Goal: Task Accomplishment & Management: Manage account settings

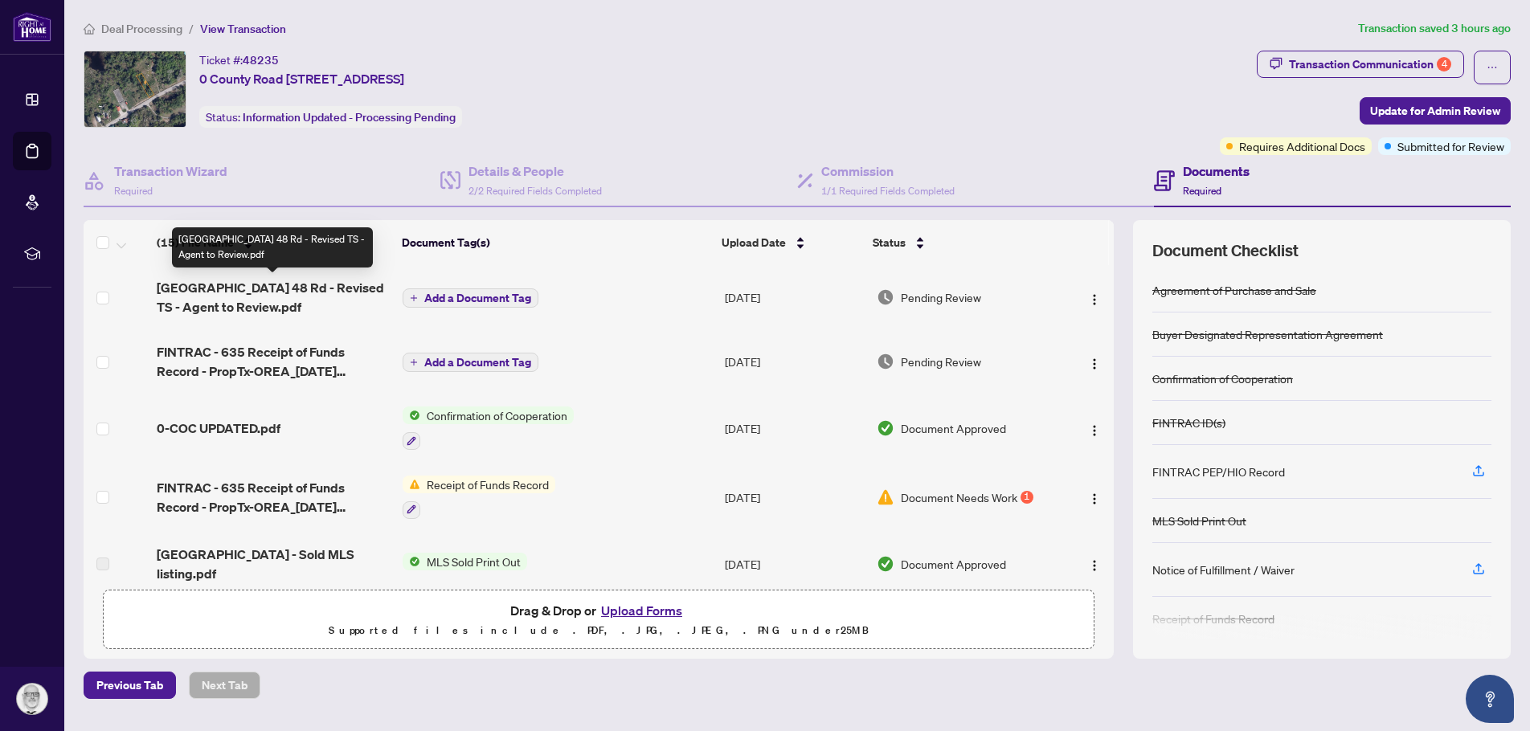
click at [274, 293] on span "0 County Road 48 Rd - Revised TS - Agent to Review.pdf" at bounding box center [273, 297] width 233 height 39
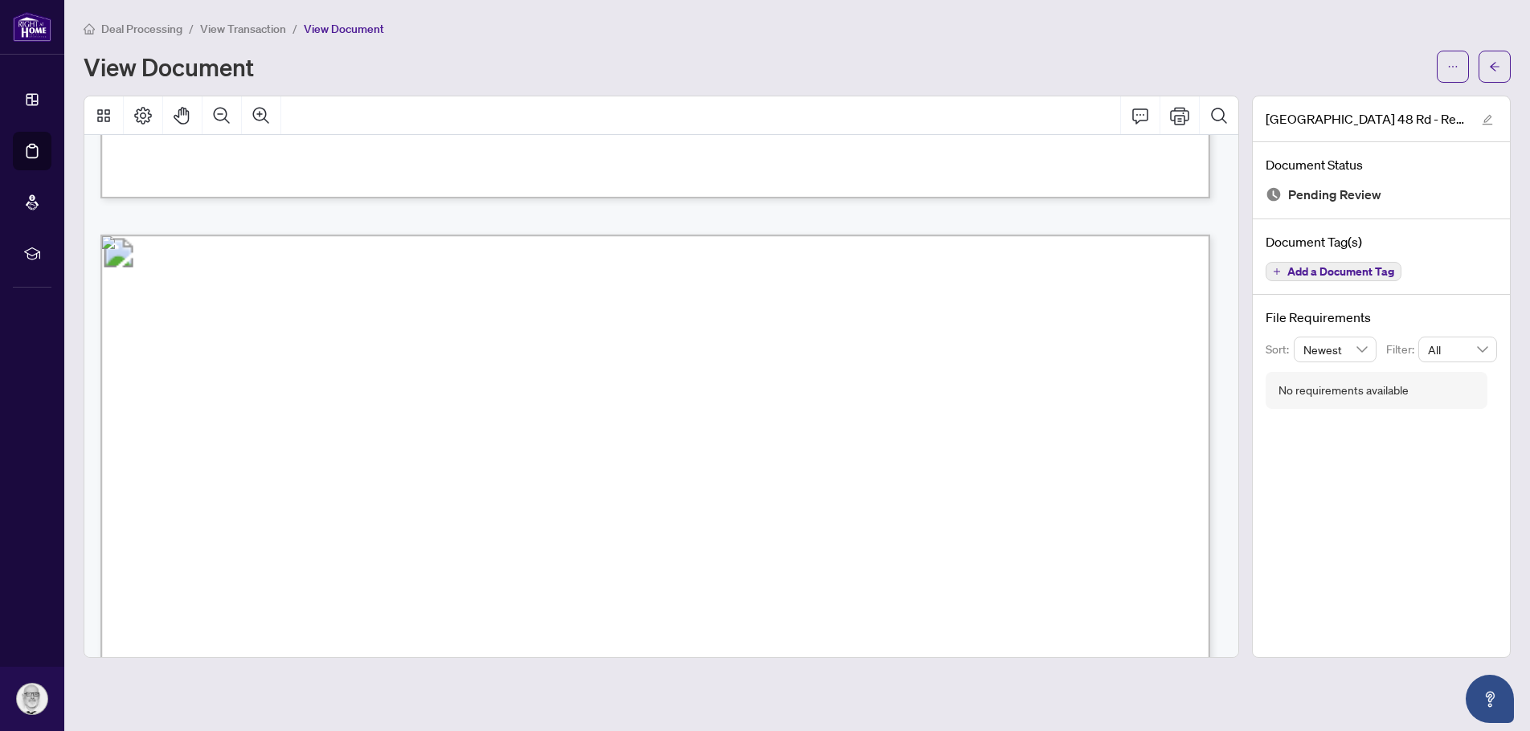
scroll to position [1608, 0]
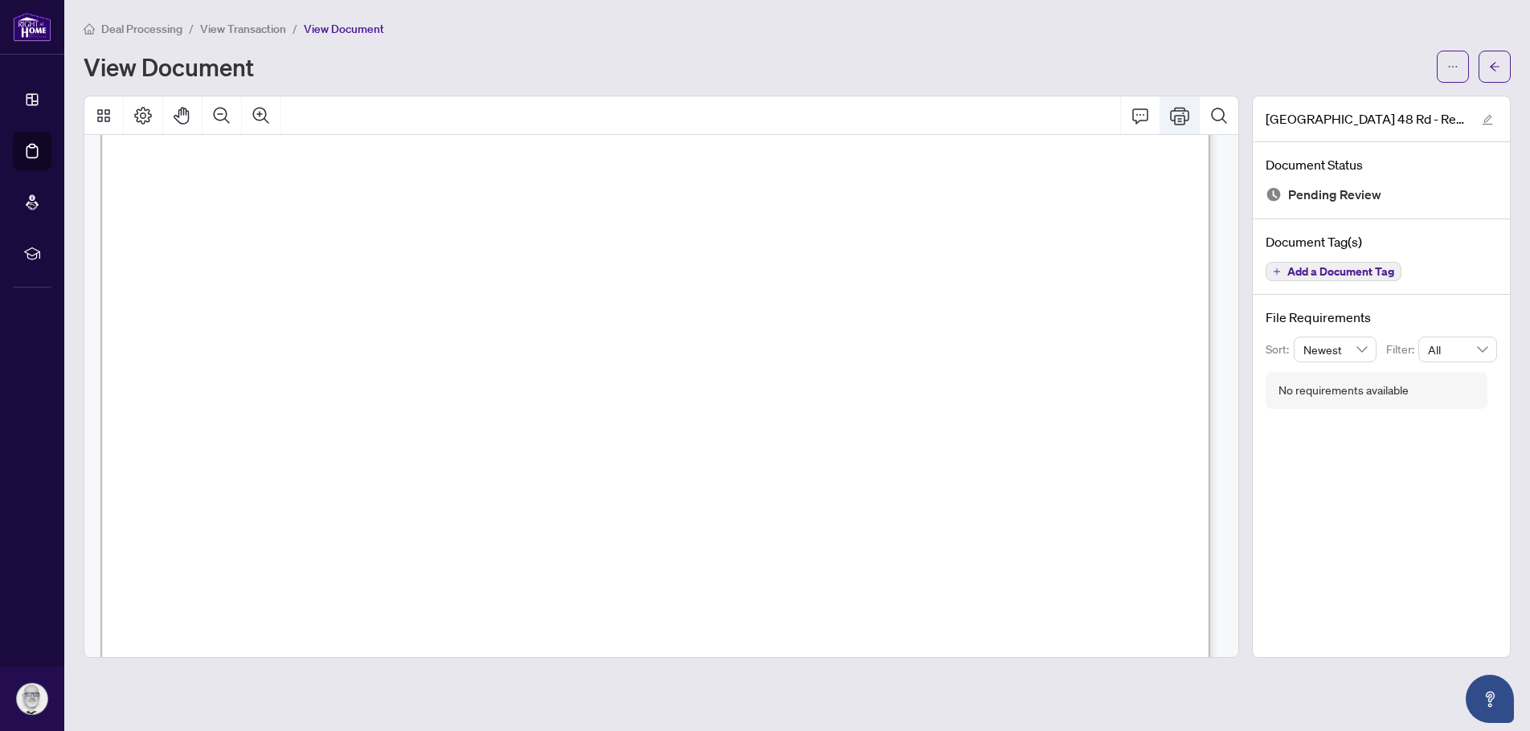
click at [1180, 113] on icon "Print" at bounding box center [1179, 115] width 19 height 19
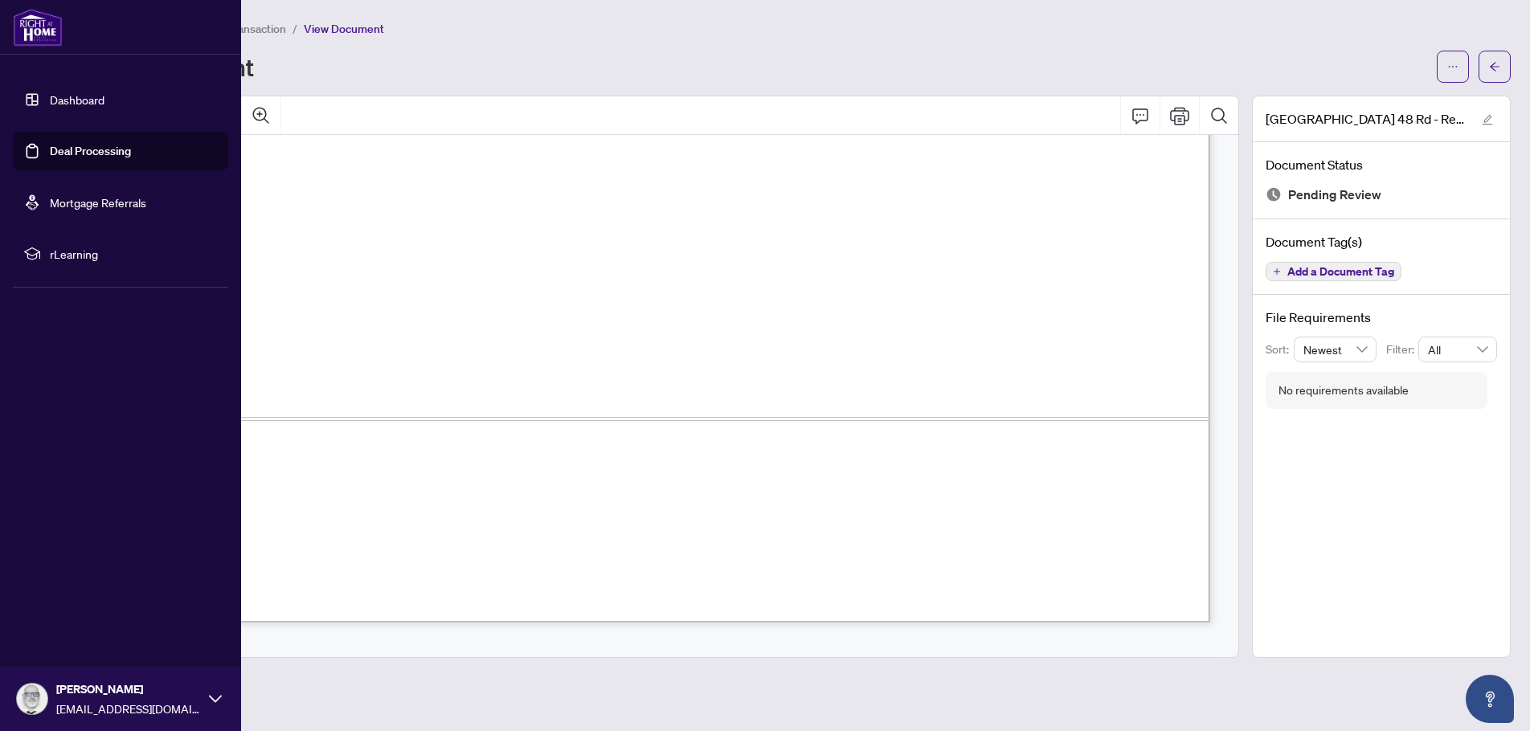
click at [73, 99] on link "Dashboard" at bounding box center [77, 99] width 55 height 14
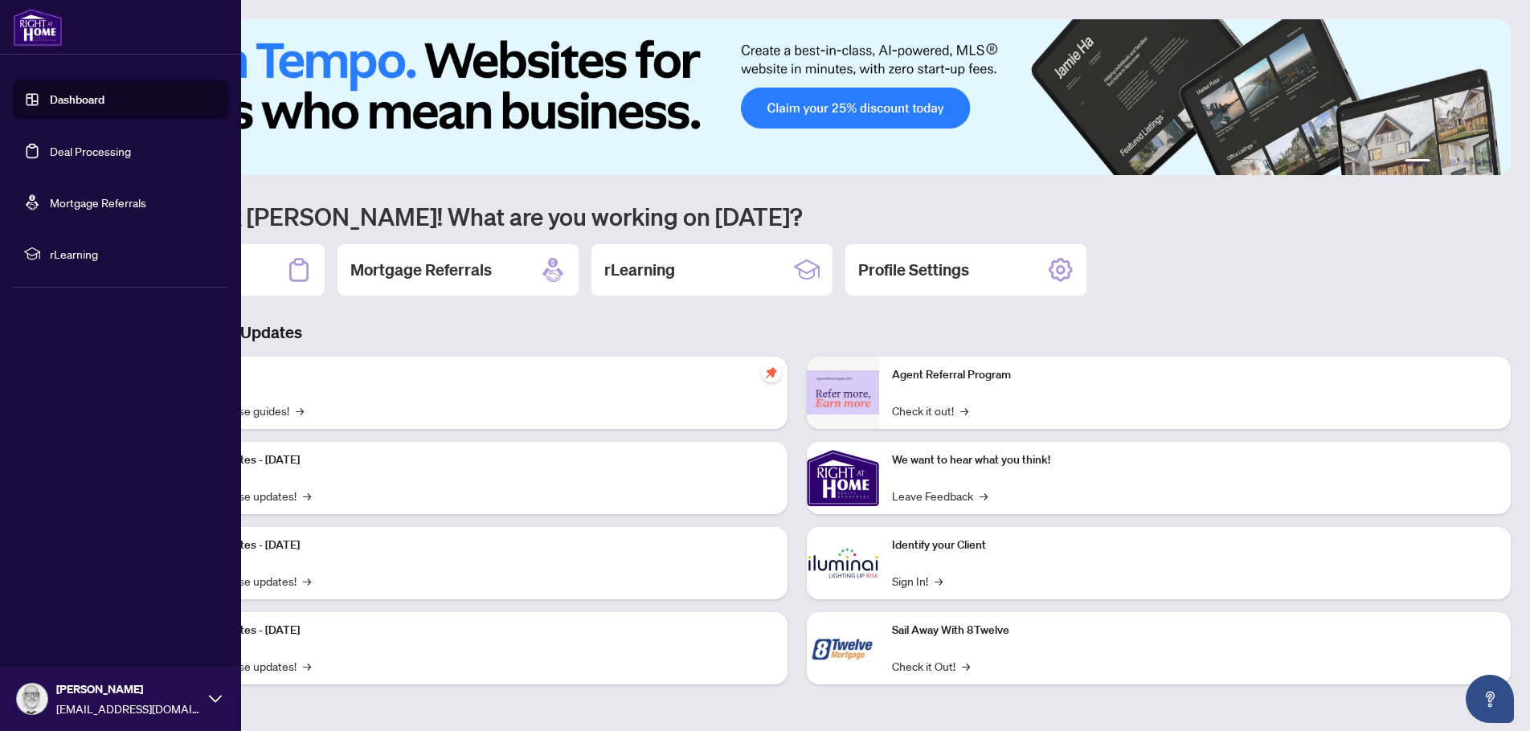
click at [111, 154] on link "Deal Processing" at bounding box center [90, 151] width 81 height 14
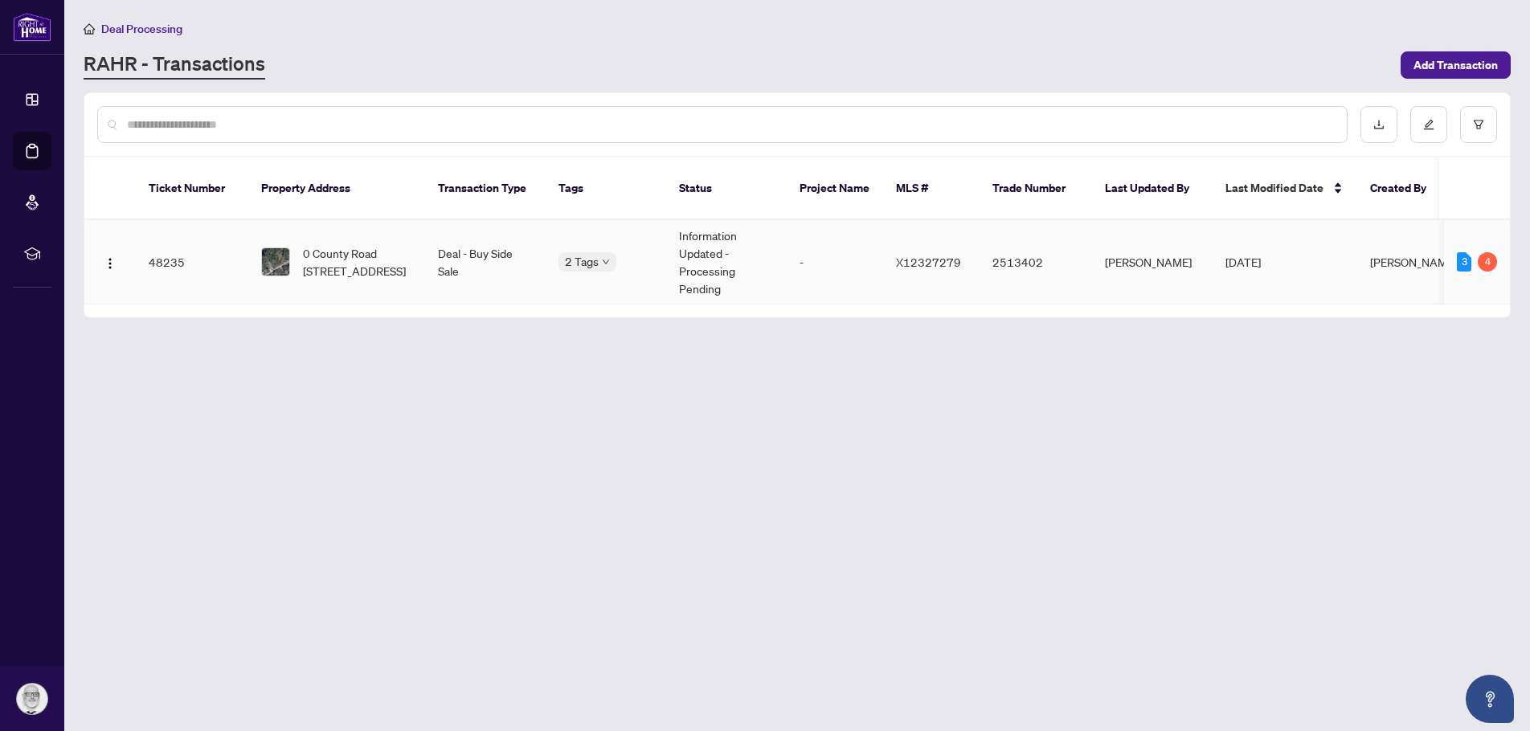
click at [716, 244] on td "Information Updated - Processing Pending" at bounding box center [726, 262] width 121 height 84
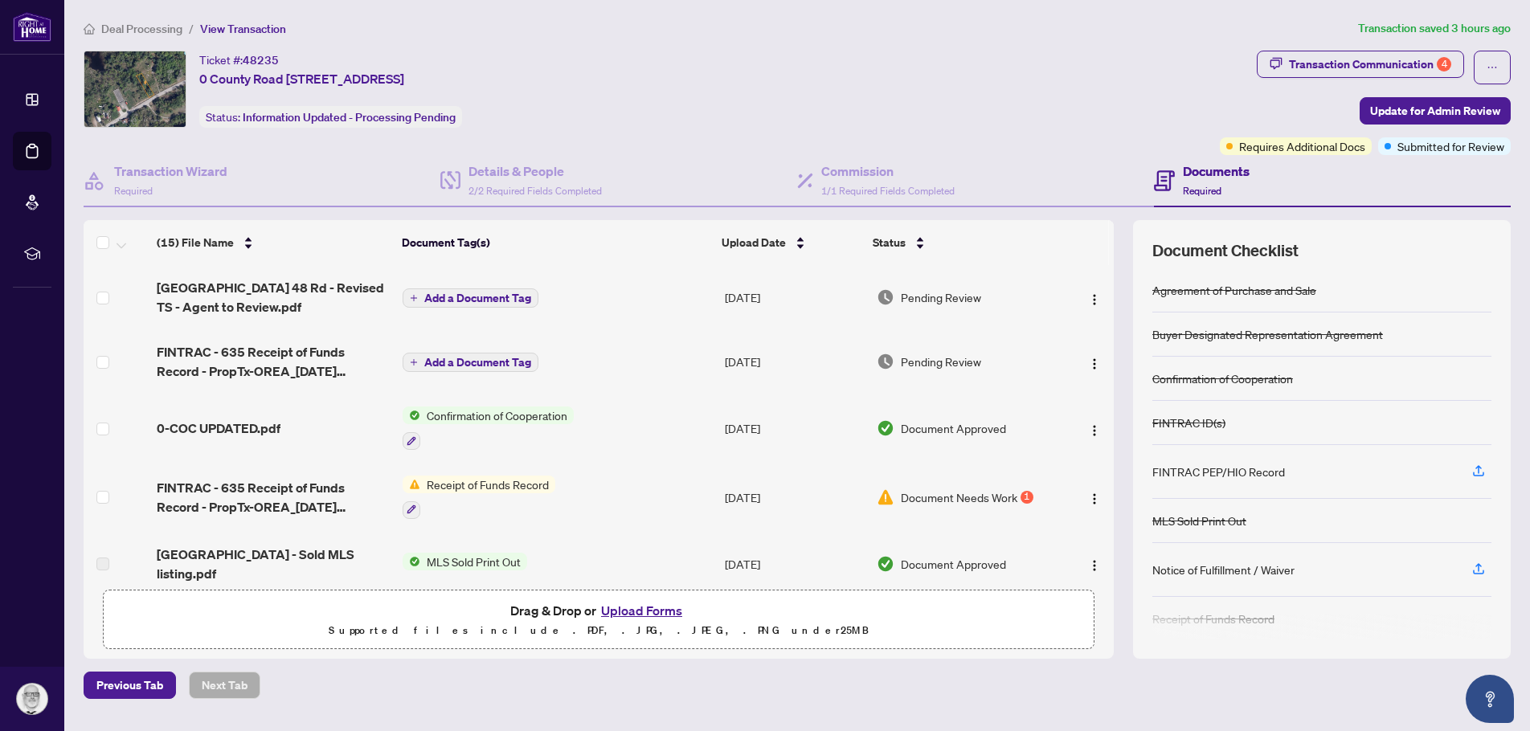
click at [645, 609] on button "Upload Forms" at bounding box center [641, 610] width 91 height 21
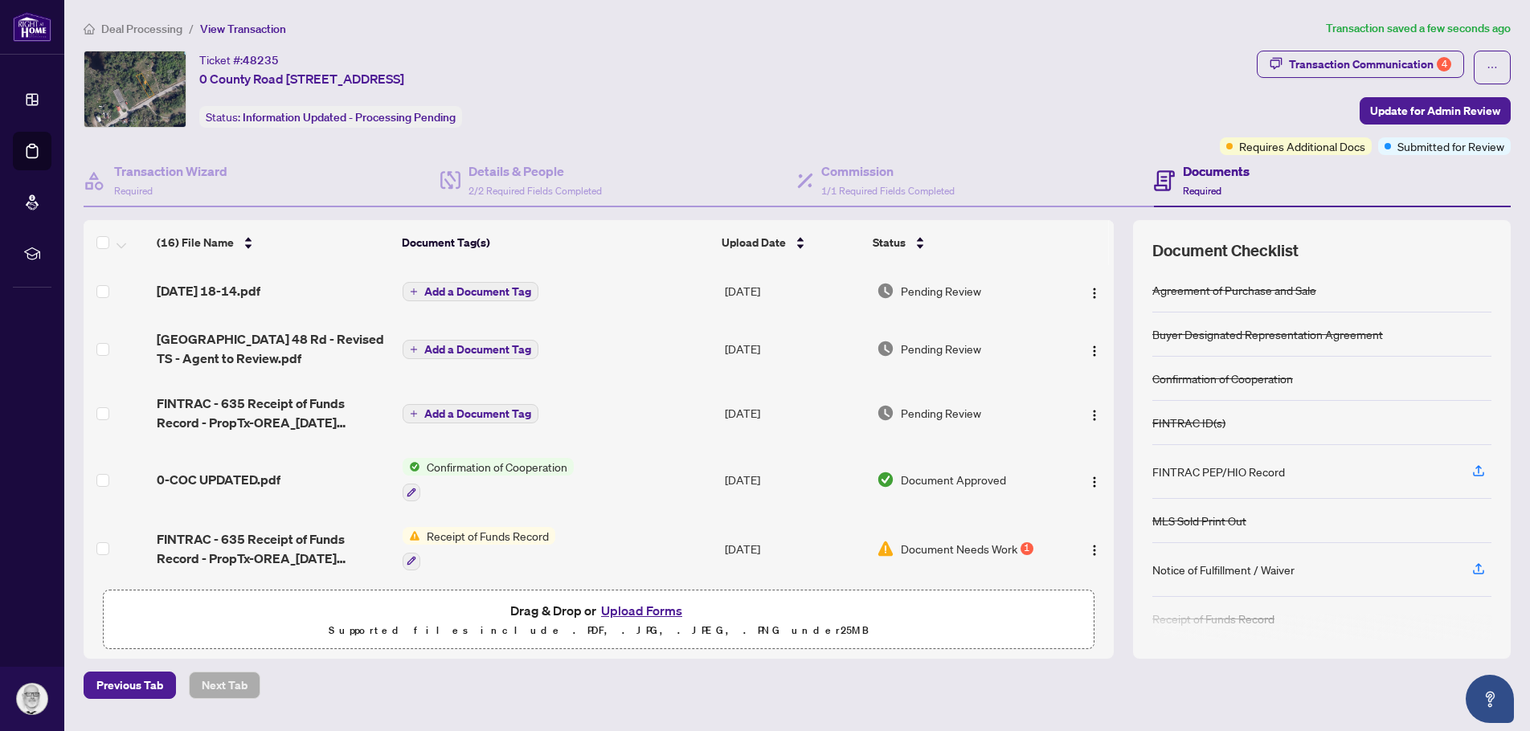
click at [485, 286] on span "Add a Document Tag" at bounding box center [477, 291] width 107 height 11
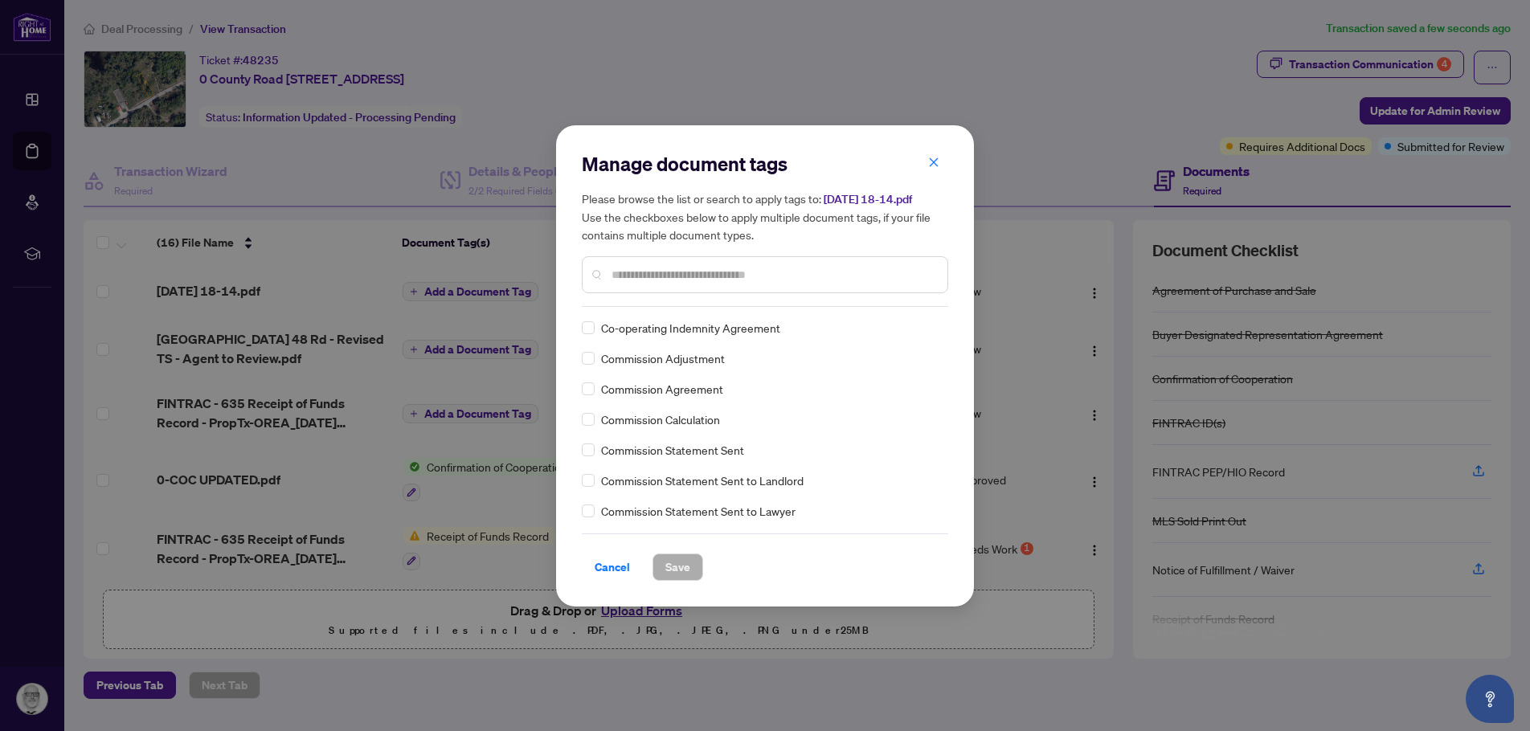
scroll to position [804, 0]
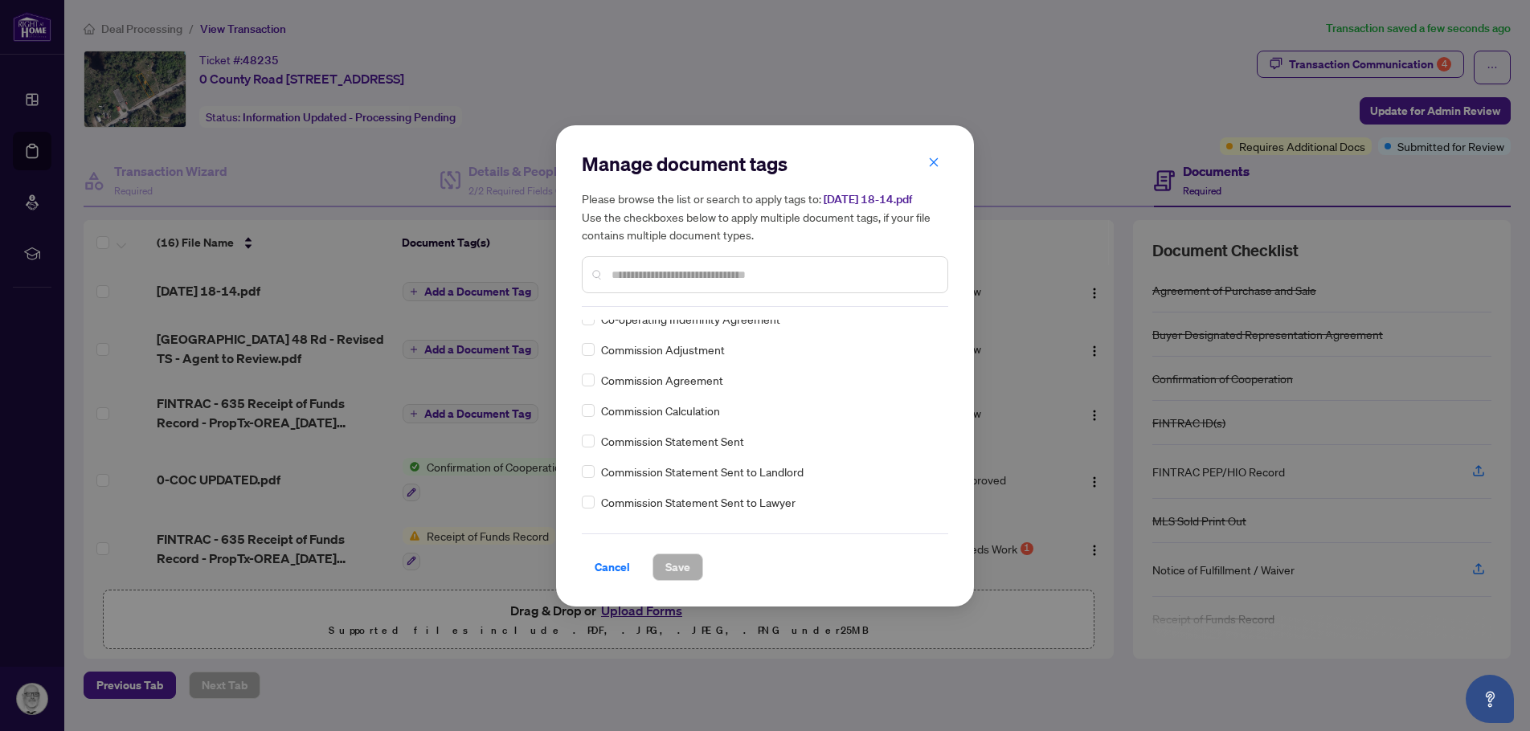
click at [628, 268] on input "text" at bounding box center [773, 275] width 323 height 18
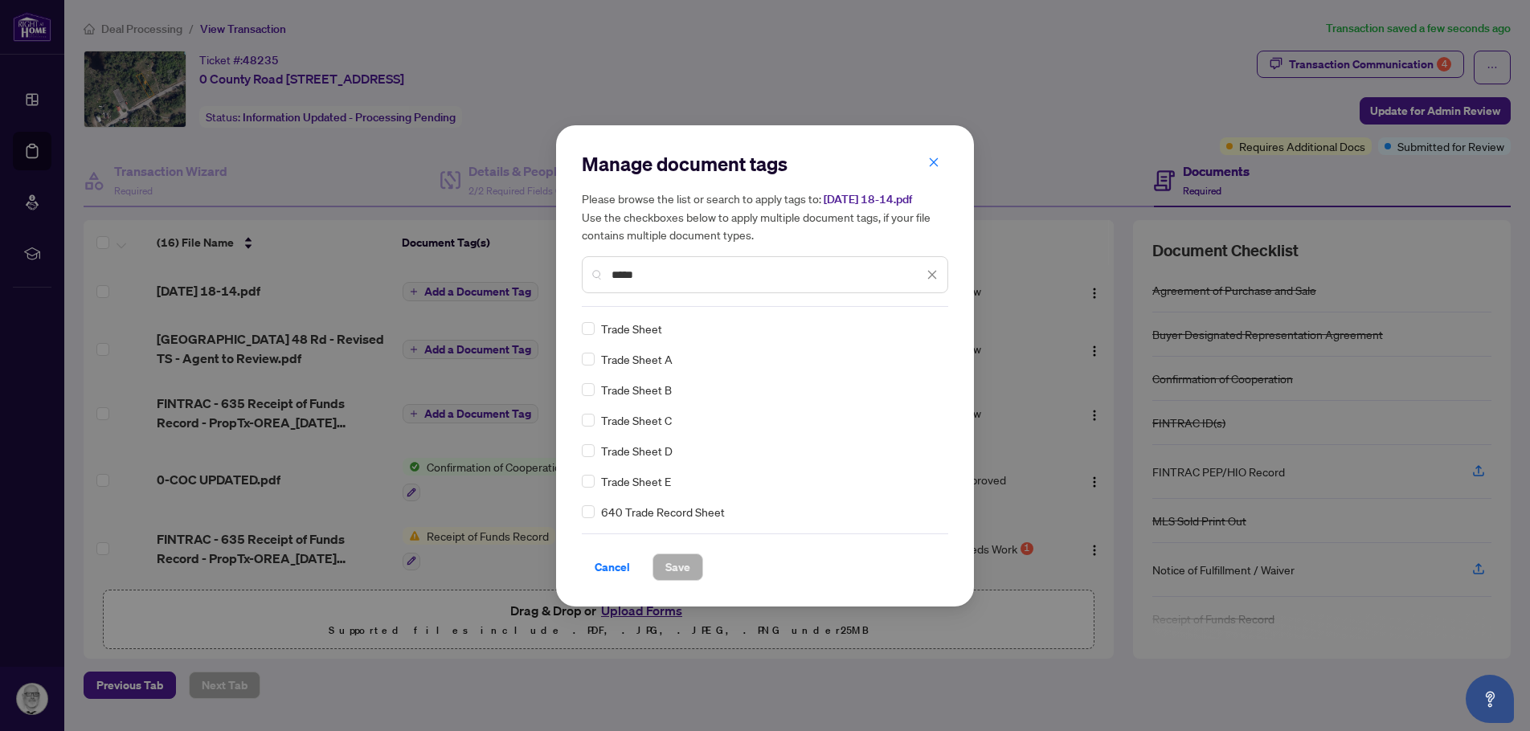
scroll to position [0, 0]
click at [641, 360] on span "Trade Sheet" at bounding box center [631, 359] width 61 height 18
drag, startPoint x: 683, startPoint y: 281, endPoint x: 716, endPoint y: 301, distance: 38.6
click at [684, 281] on input "*****" at bounding box center [768, 275] width 312 height 18
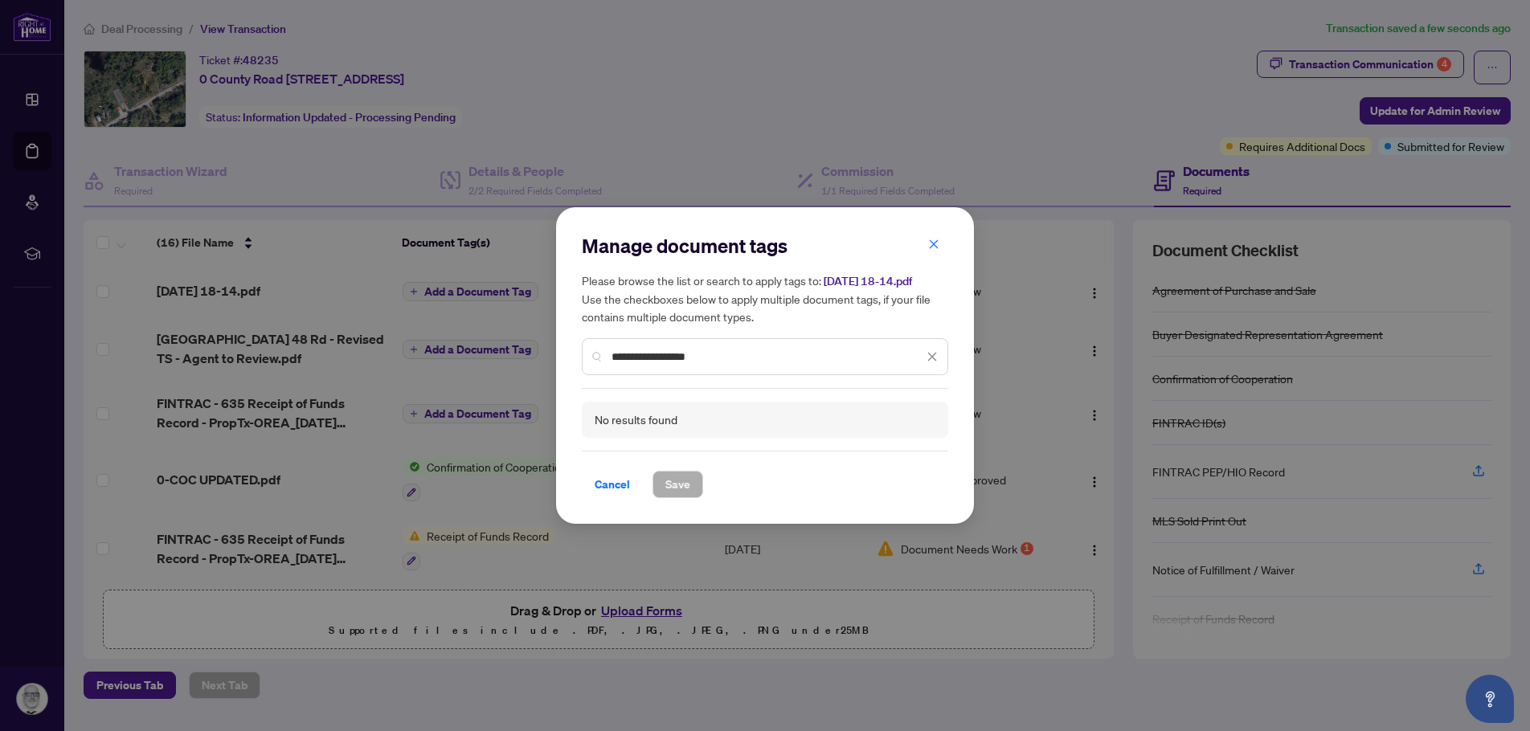
click at [732, 360] on input "**********" at bounding box center [768, 357] width 312 height 18
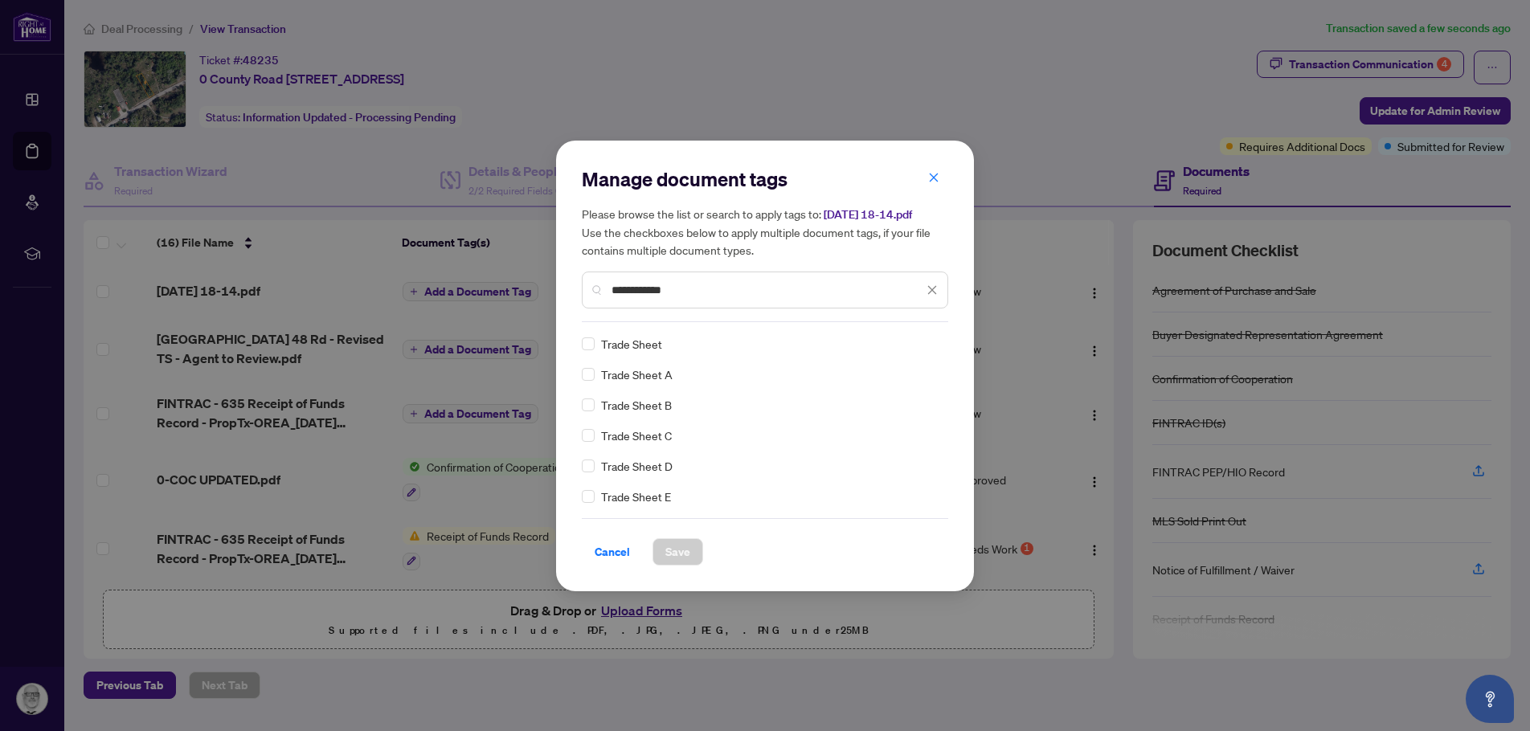
type input "**********"
click at [629, 343] on span "Trade Sheet" at bounding box center [631, 344] width 61 height 18
drag, startPoint x: 667, startPoint y: 348, endPoint x: 602, endPoint y: 348, distance: 65.1
click at [590, 351] on div "Trade Sheet" at bounding box center [760, 344] width 357 height 18
click at [674, 553] on span "Save" at bounding box center [678, 552] width 25 height 26
